Goal: Communication & Community: Answer question/provide support

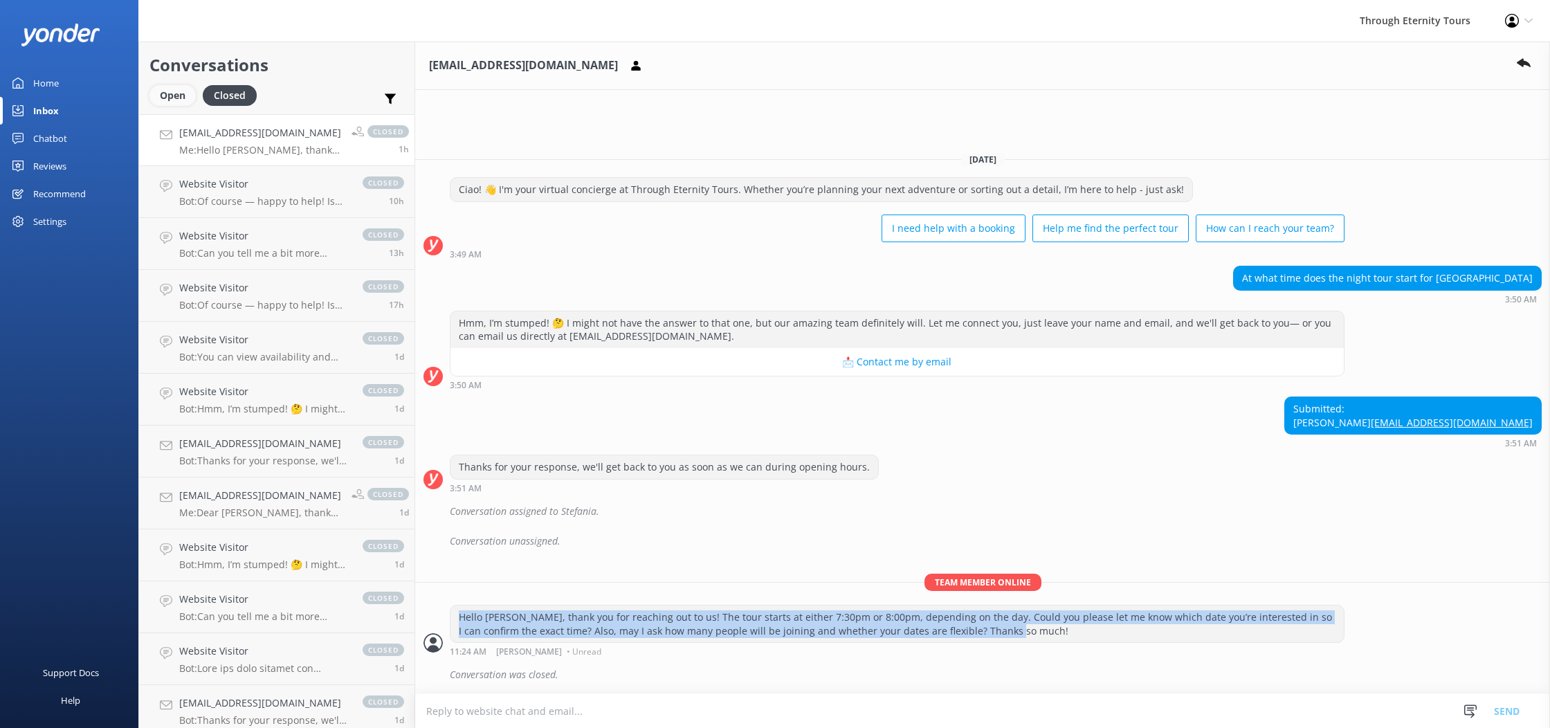
click at [167, 88] on div "Open" at bounding box center [172, 95] width 46 height 21
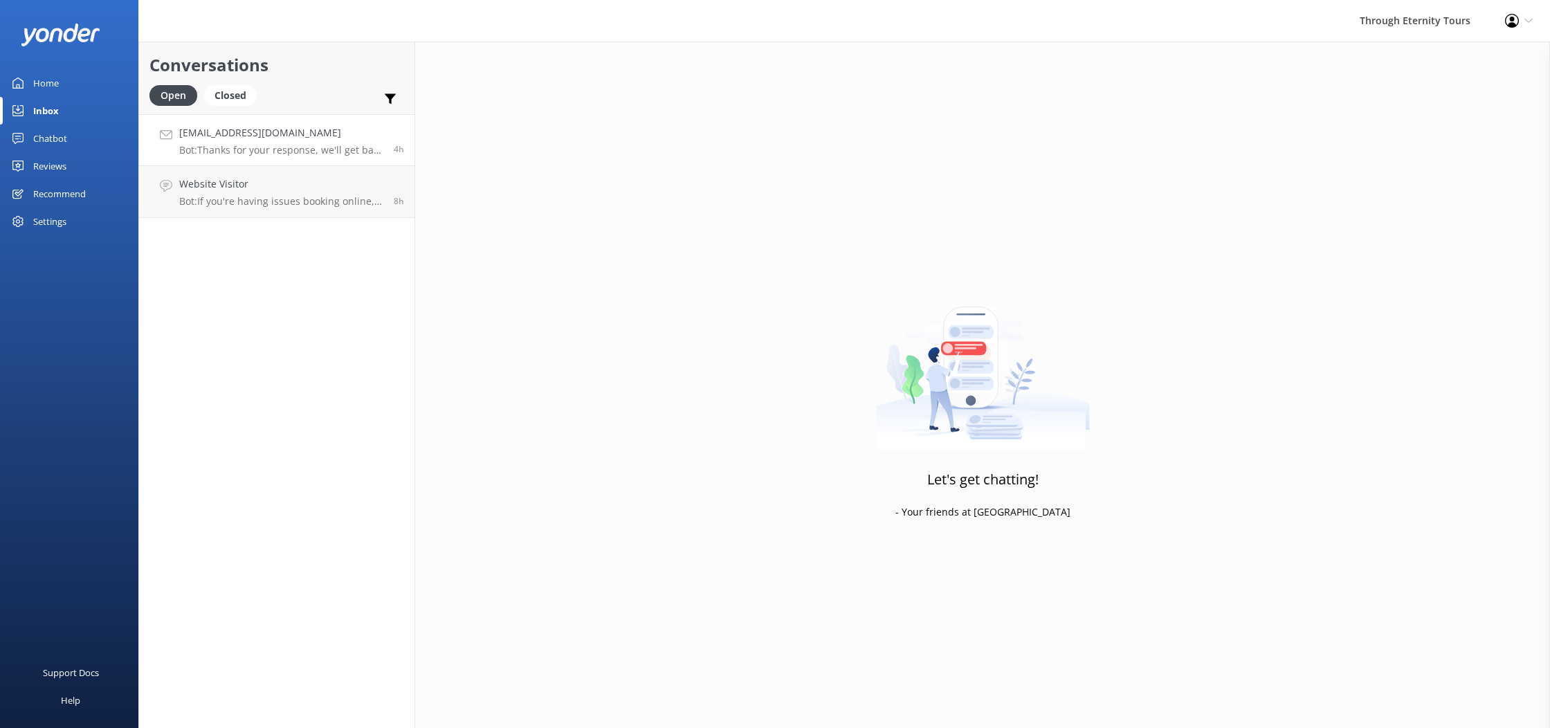
click at [283, 145] on p "Bot: Thanks for your response, we'll get back to you as soon as we can during o…" at bounding box center [281, 150] width 204 height 12
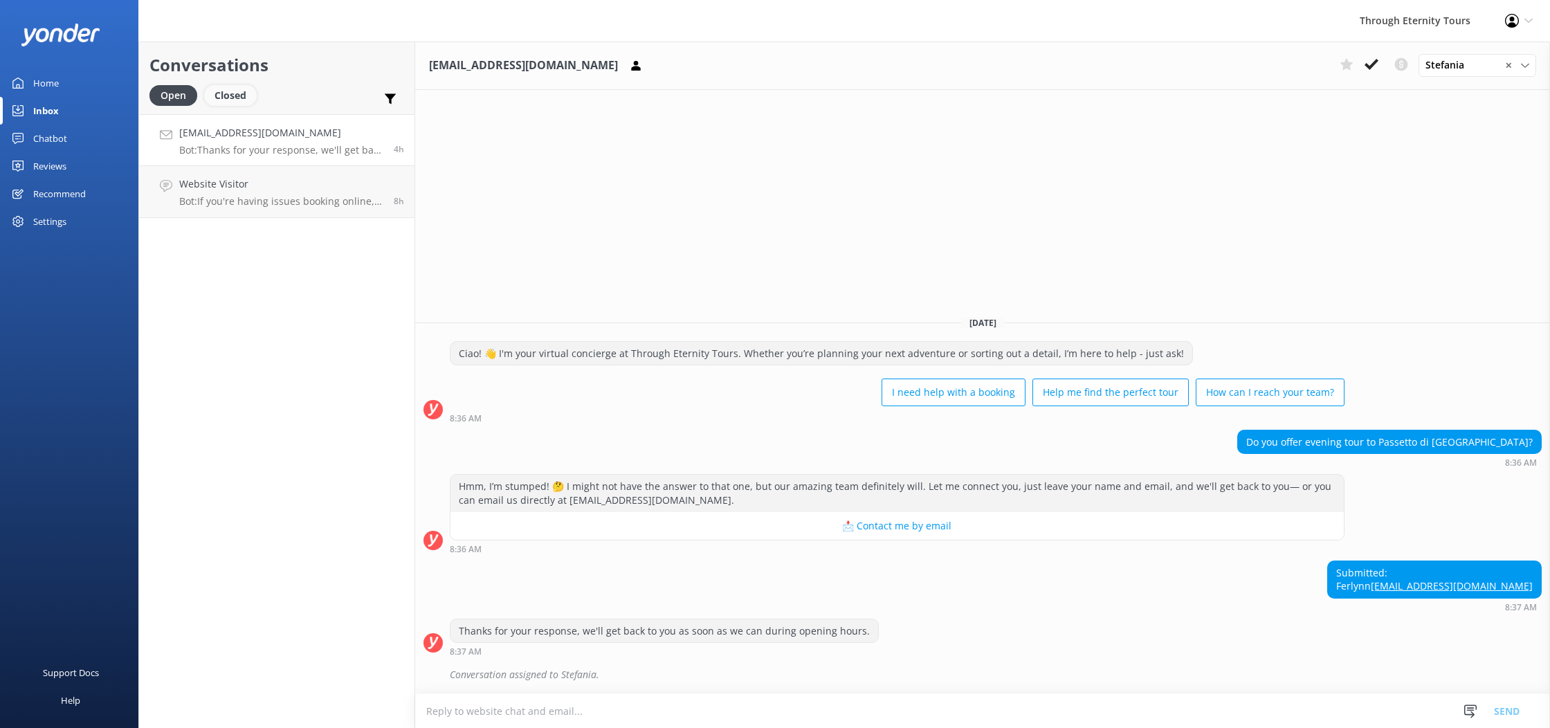
click at [237, 100] on div "Closed" at bounding box center [230, 95] width 53 height 21
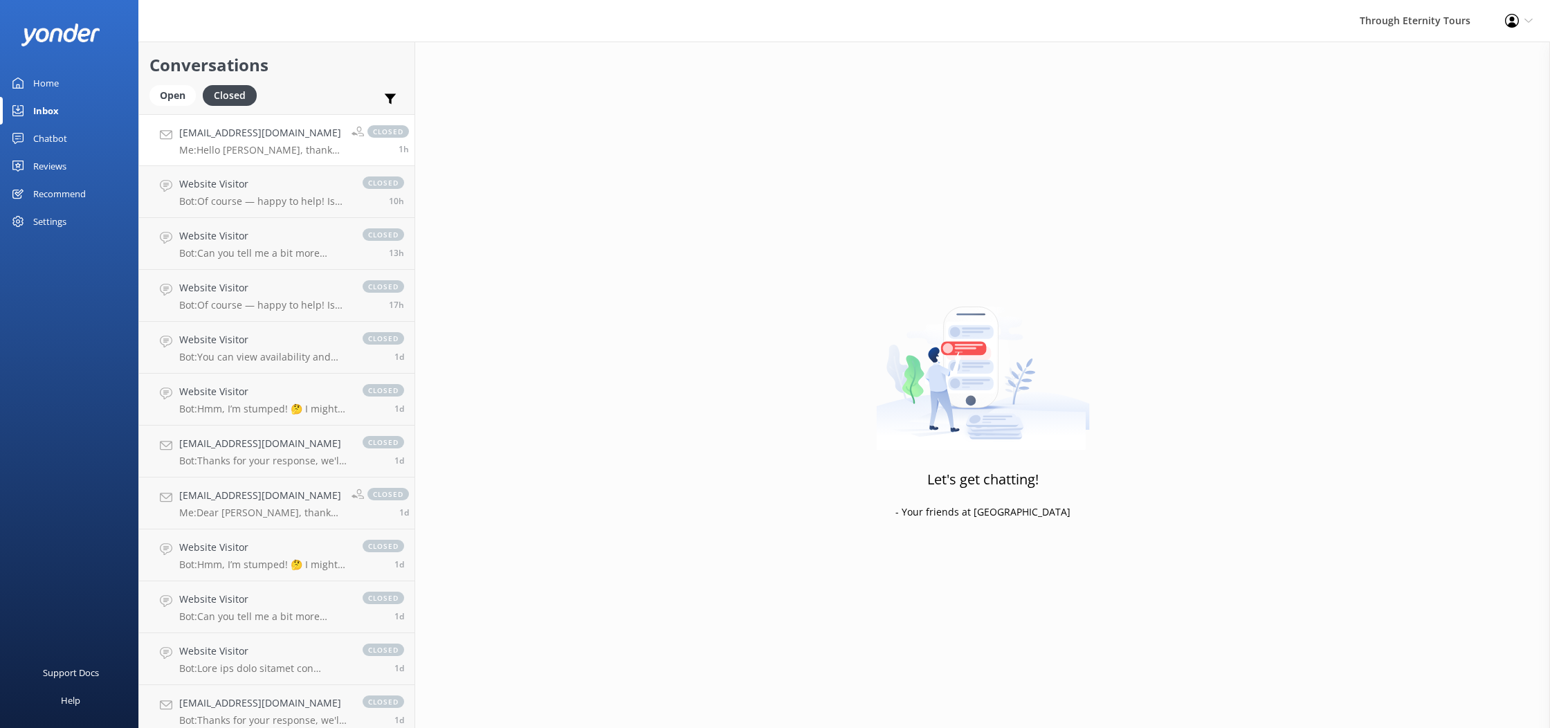
click at [223, 146] on p "Me: Hello [PERSON_NAME], thank you for reaching out to us! The tour starts at e…" at bounding box center [260, 150] width 162 height 12
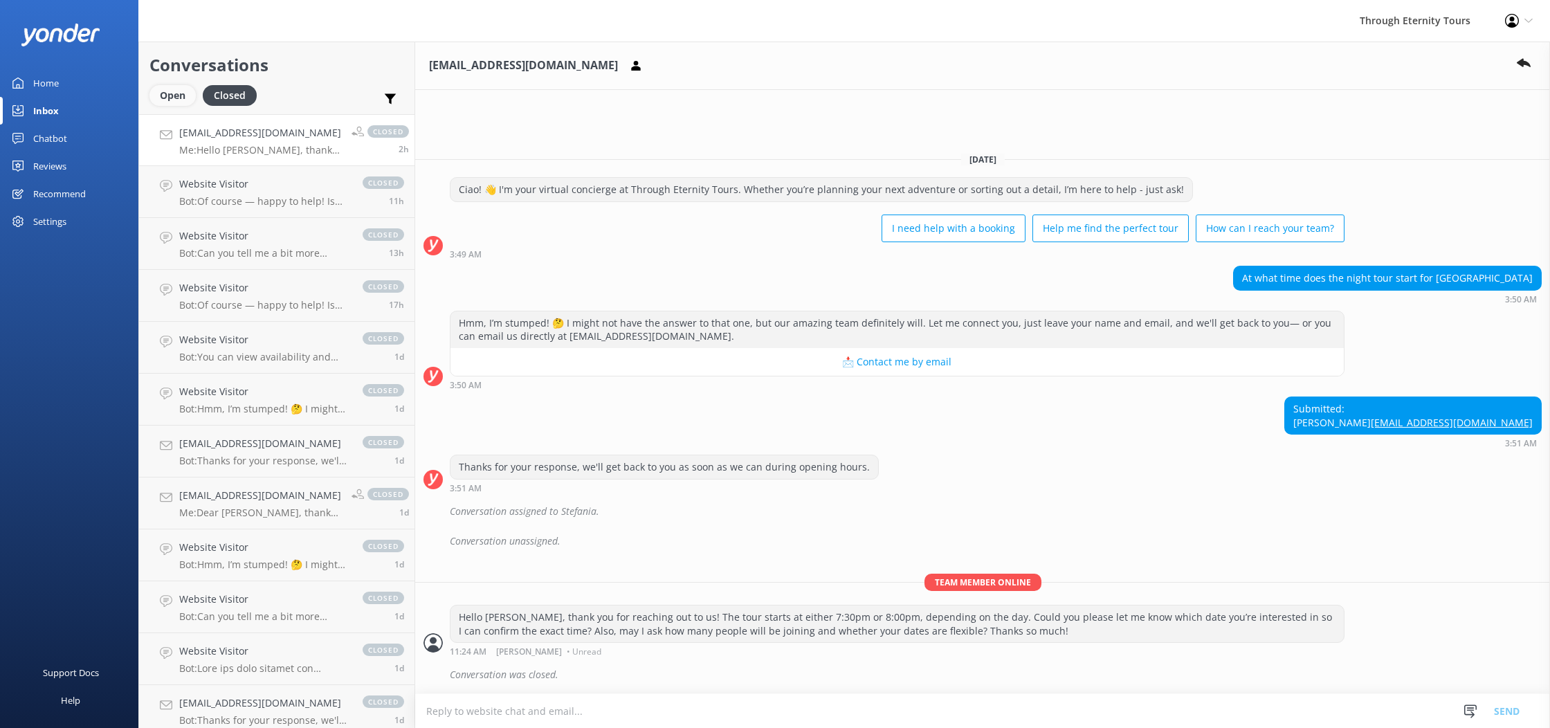
click at [177, 93] on div "Open" at bounding box center [172, 95] width 46 height 21
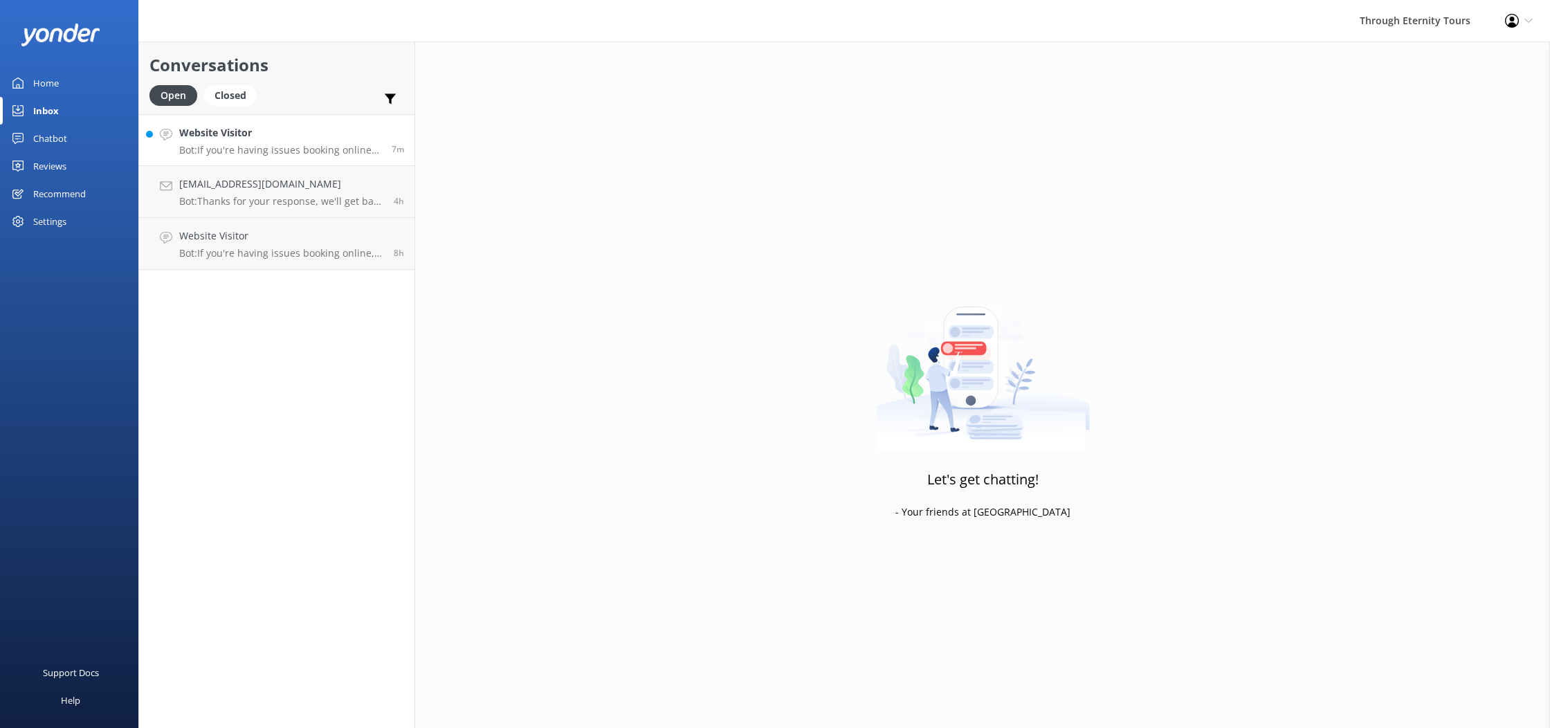
click at [307, 149] on p "Bot: If you're having issues booking online, you can contact the Through Eterni…" at bounding box center [280, 150] width 202 height 12
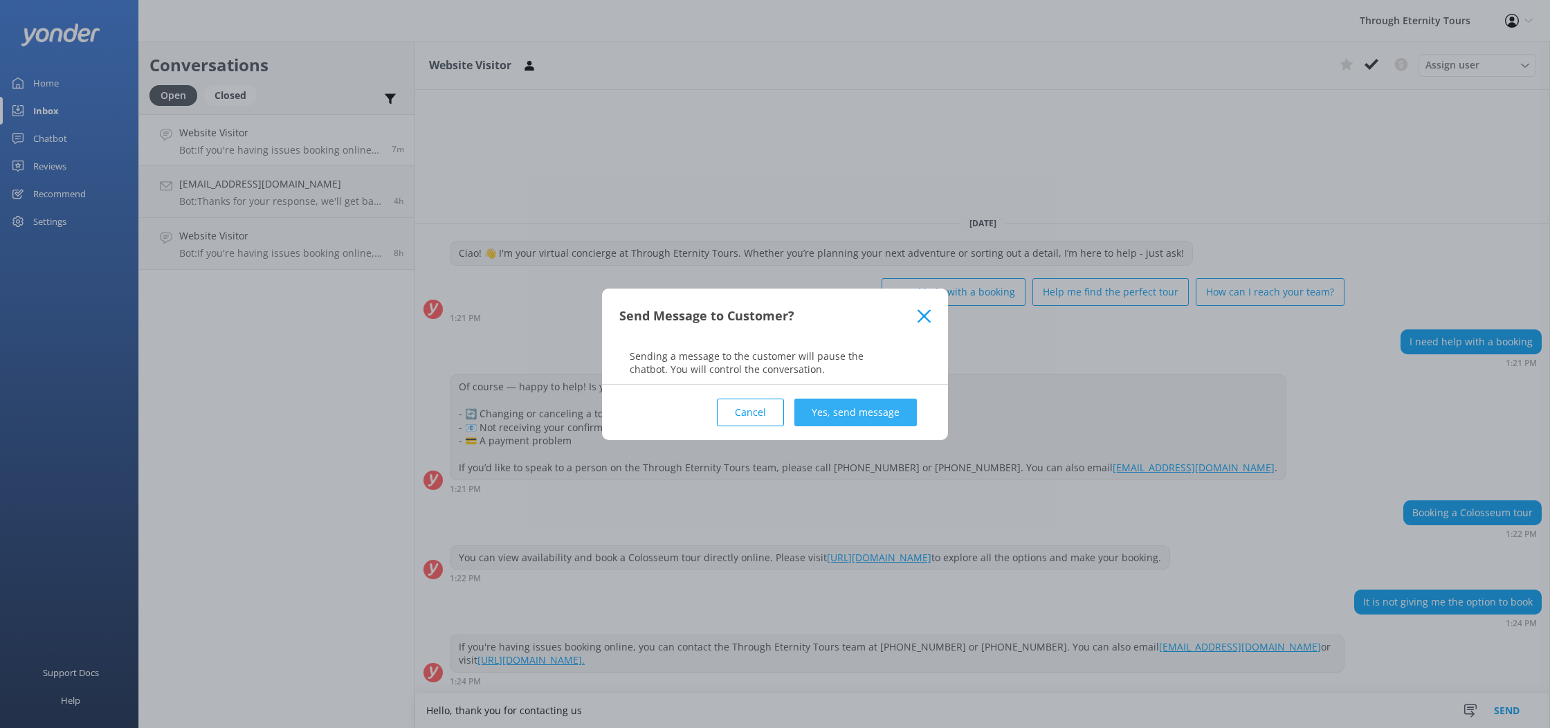
type textarea "Hello, thank you for contacting us"
click at [837, 415] on button "Yes, send message" at bounding box center [855, 413] width 122 height 28
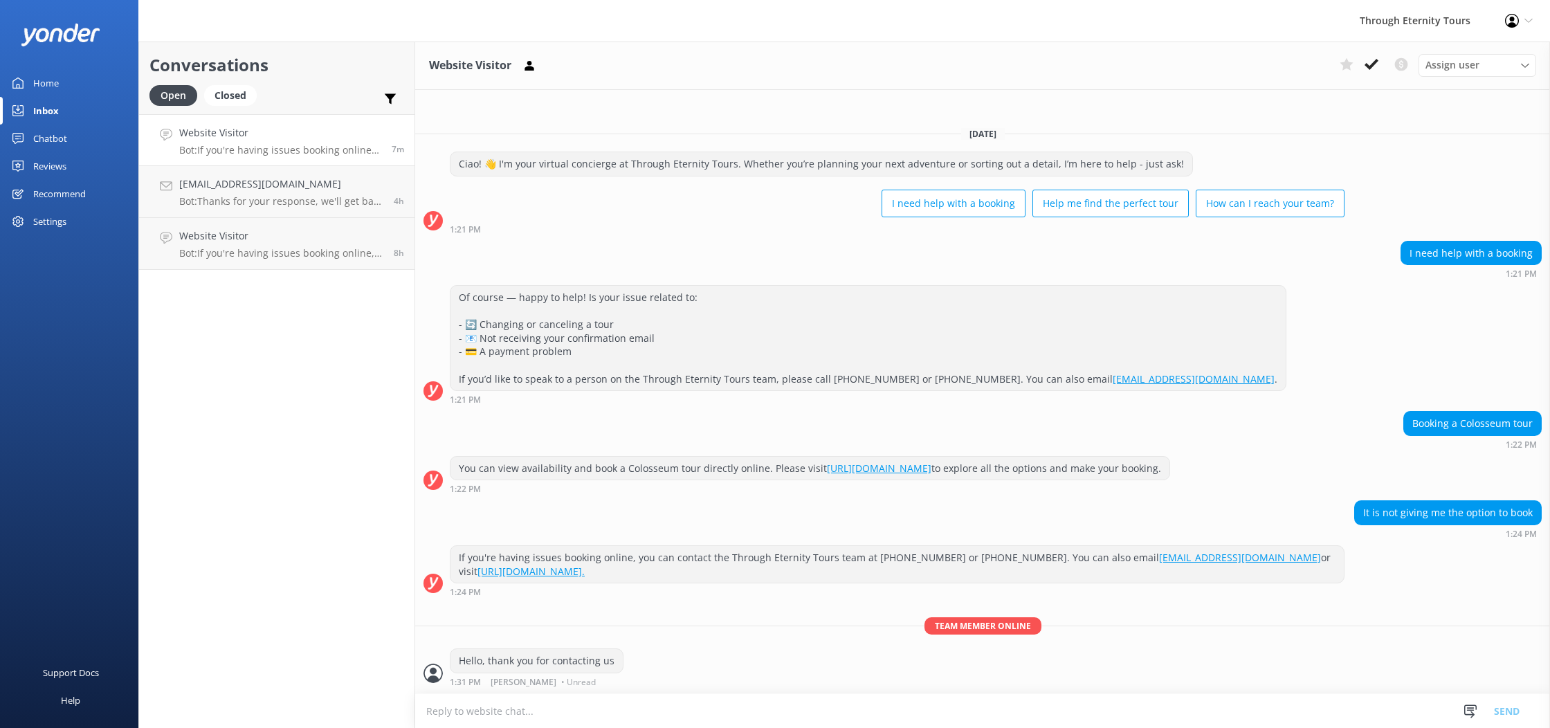
click at [823, 708] on textarea at bounding box center [982, 711] width 1135 height 34
type textarea "When are you trying to book?"
